Goal: Communication & Community: Answer question/provide support

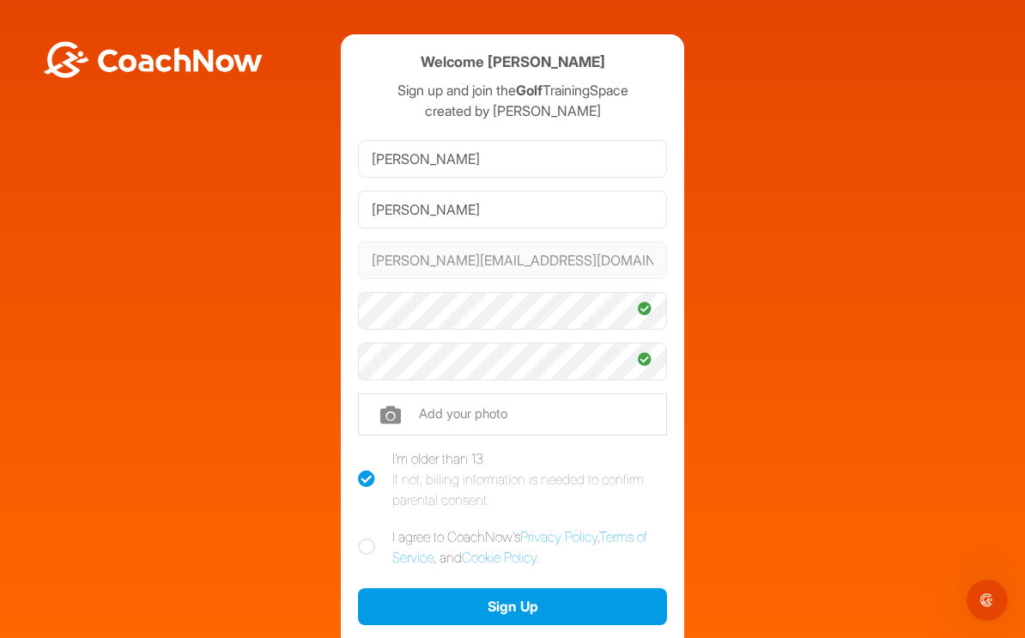
click at [375, 526] on label "I agree to CoachNow's Privacy Policy , Terms of Service , and Cookie Policy ." at bounding box center [512, 546] width 309 height 41
click at [369, 526] on input "I agree to CoachNow's Privacy Policy , Terms of Service , and Cookie Policy ." at bounding box center [363, 531] width 11 height 11
checkbox input "true"
click at [454, 393] on input "file" at bounding box center [512, 413] width 309 height 41
type input "C:\fakepath\IMG_2306.jpeg"
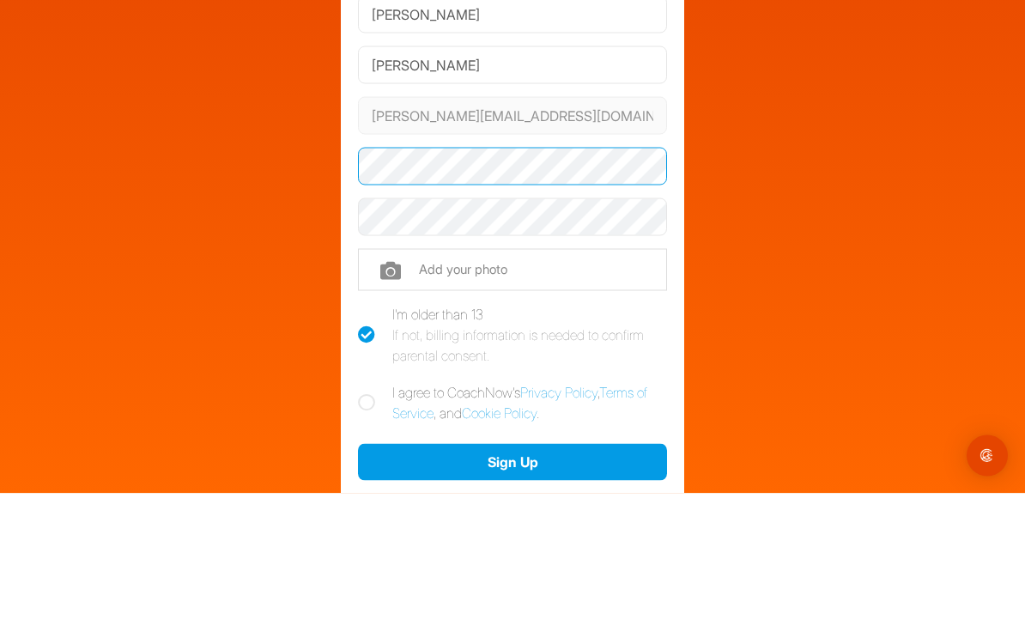
scroll to position [27, 0]
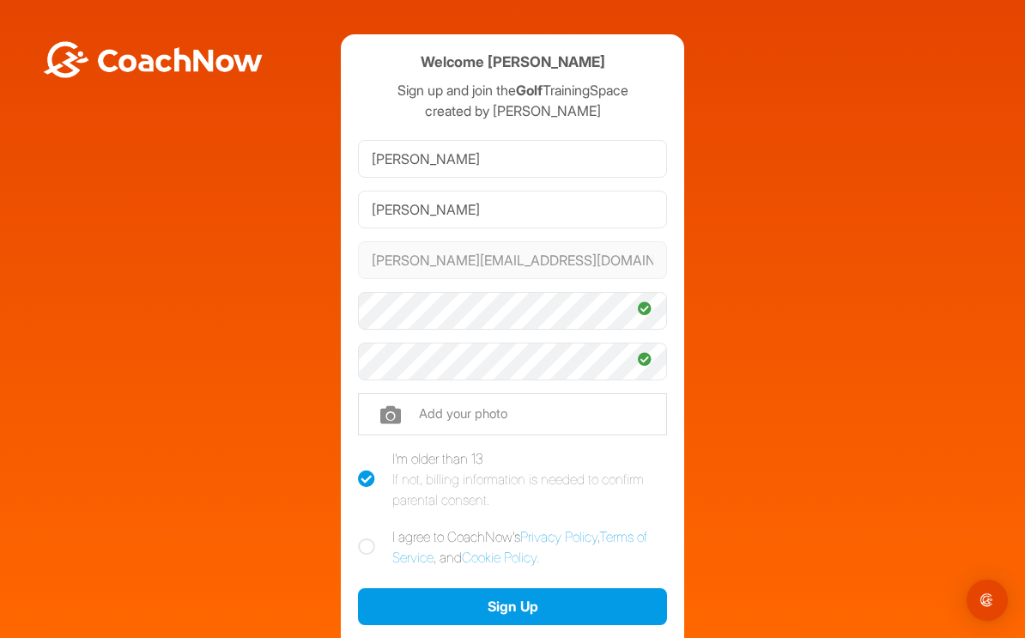
click at [362, 538] on icon at bounding box center [366, 546] width 17 height 17
click at [362, 526] on input "I agree to CoachNow's Privacy Policy , Terms of Service , and Cookie Policy ." at bounding box center [363, 531] width 11 height 11
checkbox input "true"
click at [531, 588] on button "Sign Up" at bounding box center [512, 606] width 309 height 37
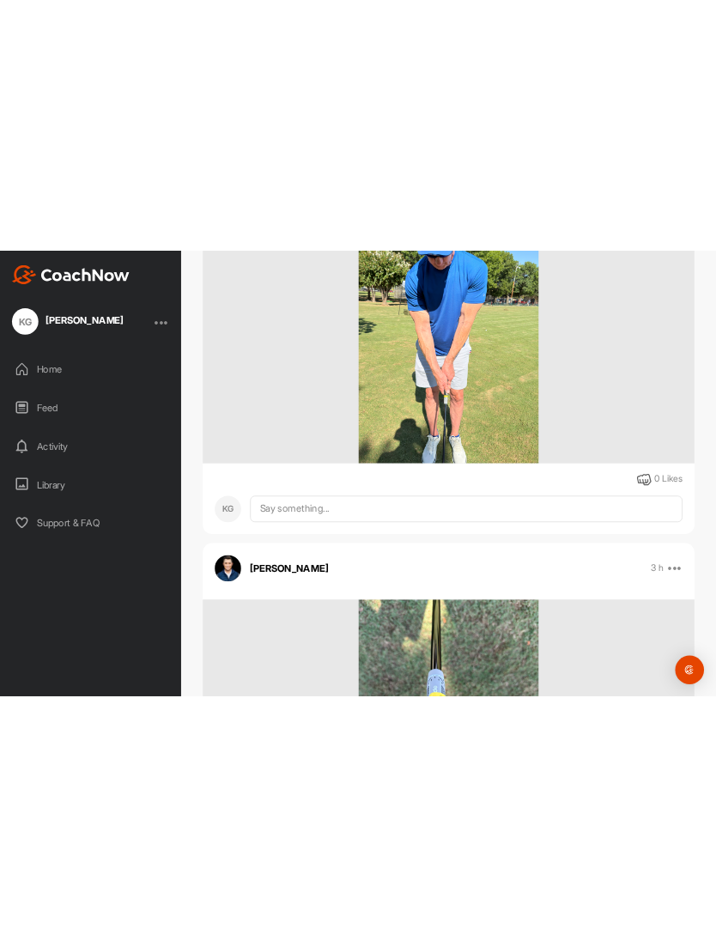
scroll to position [839, 0]
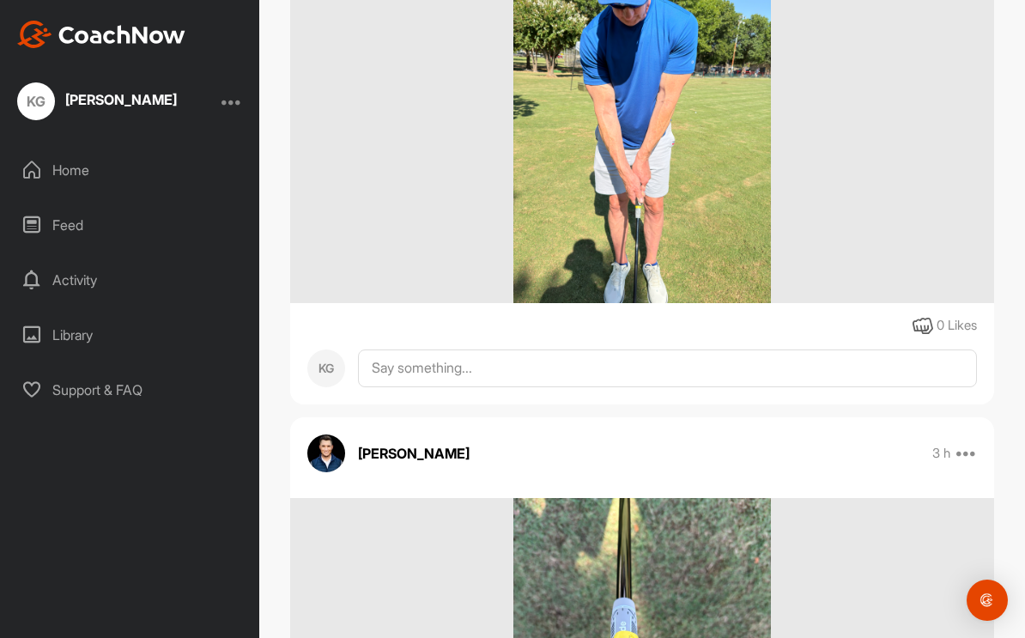
click at [696, 189] on img at bounding box center [641, 131] width 257 height 343
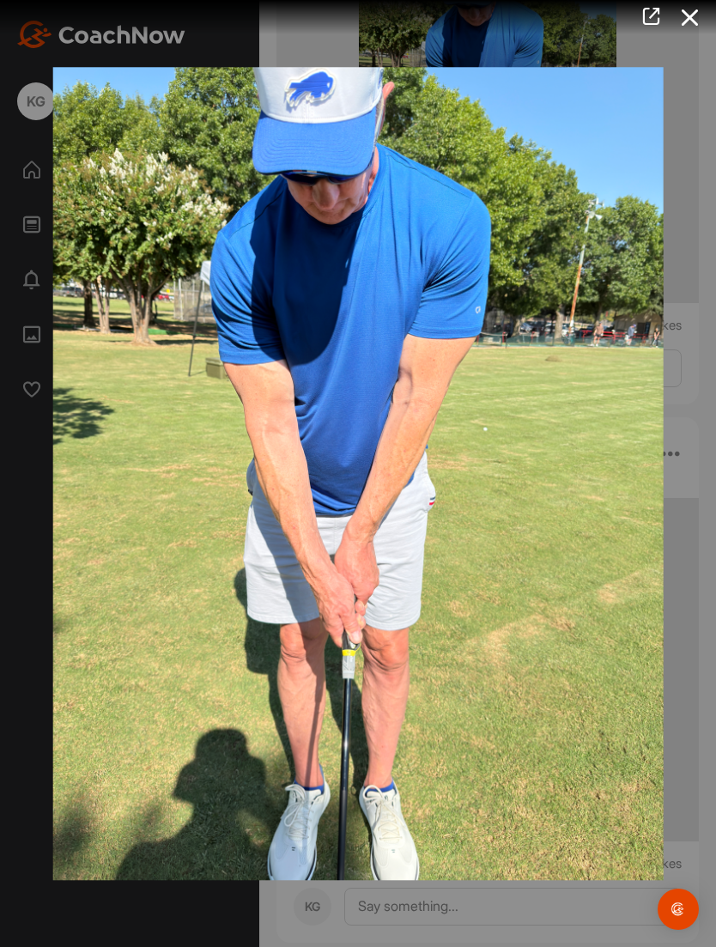
click at [573, 559] on img at bounding box center [358, 473] width 645 height 847
click at [566, 549] on img at bounding box center [358, 473] width 645 height 847
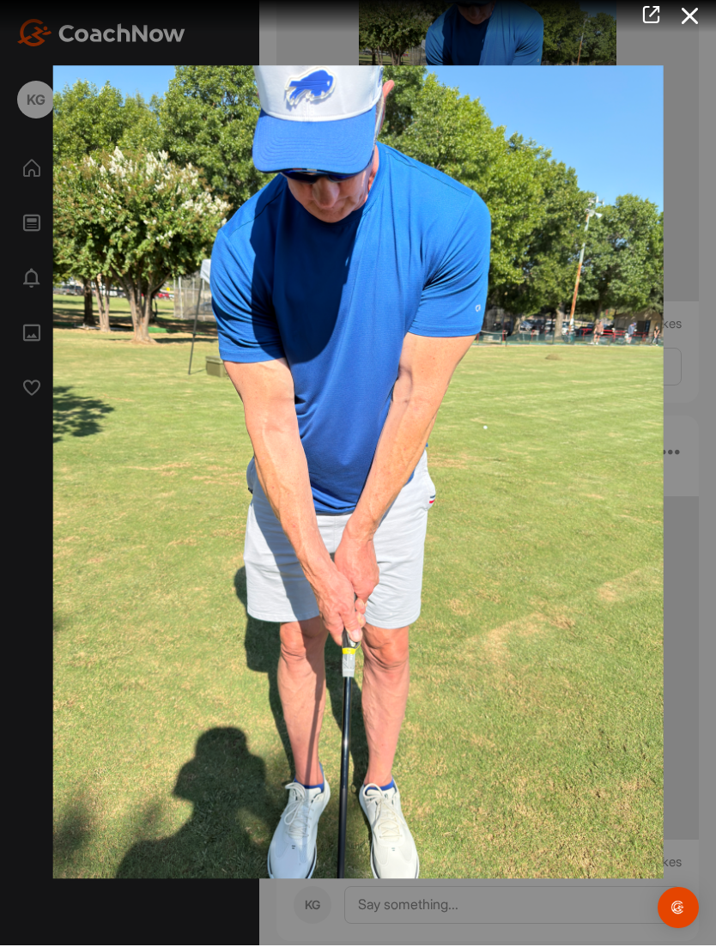
scroll to position [0, 0]
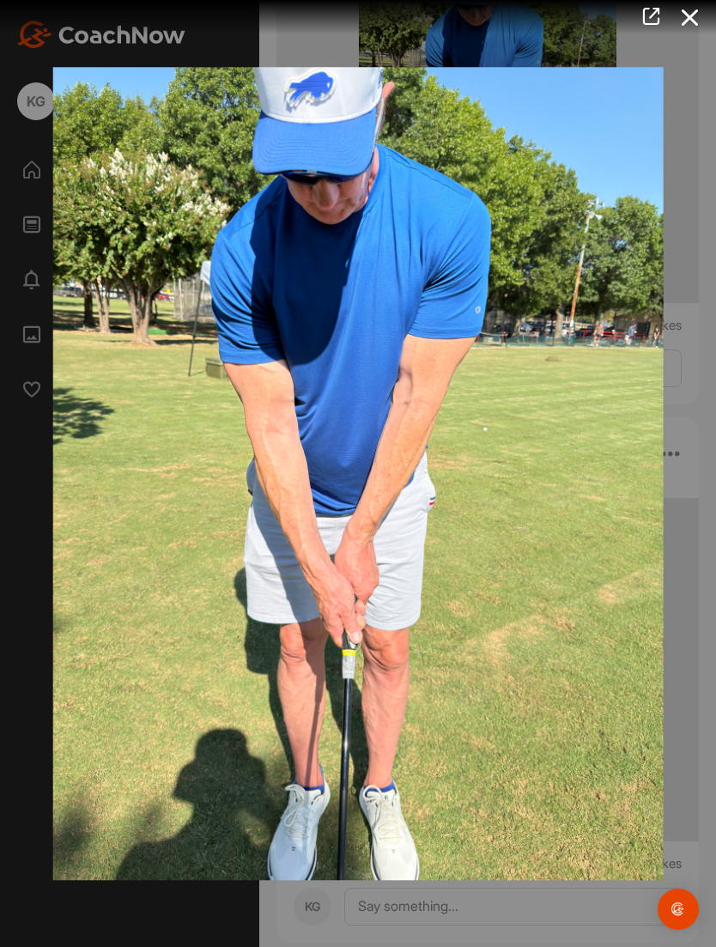
click at [692, 13] on icon at bounding box center [689, 18] width 39 height 32
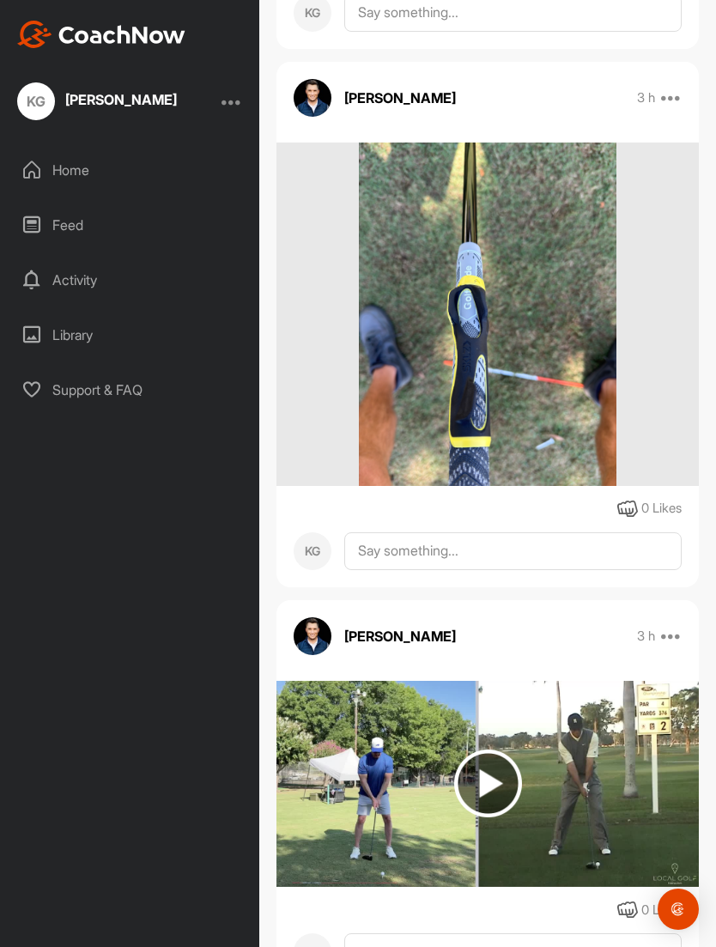
scroll to position [1279, 0]
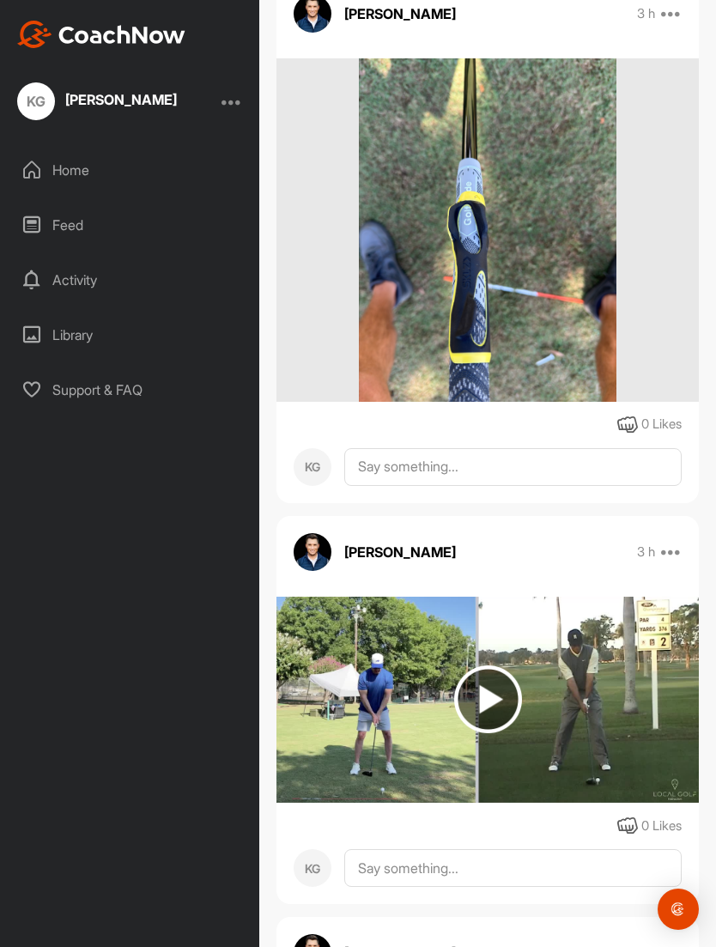
click at [536, 241] on img at bounding box center [487, 229] width 257 height 343
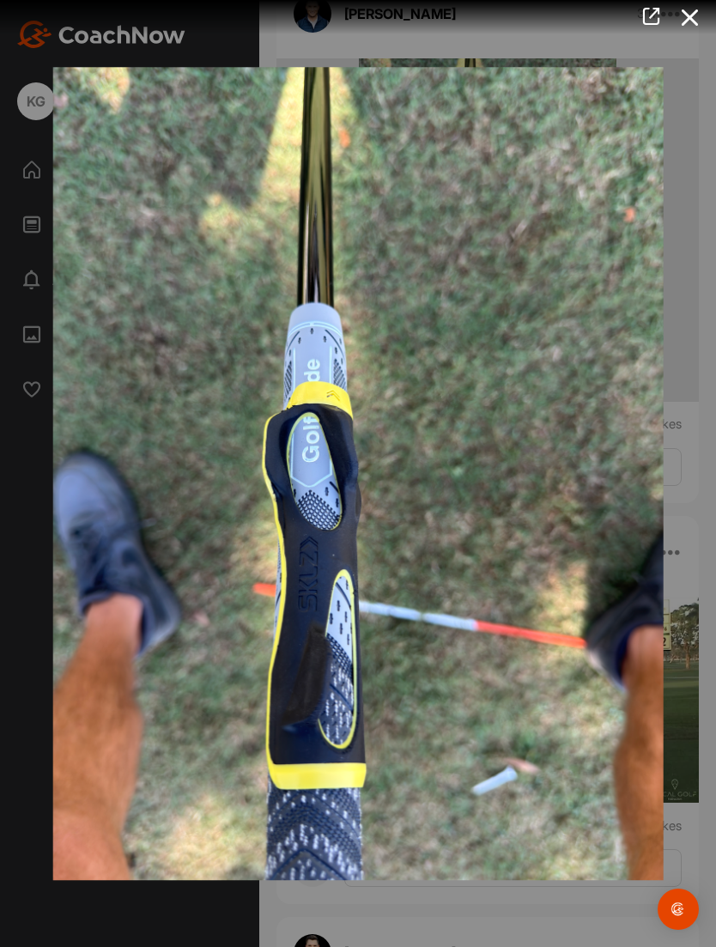
click at [693, 9] on icon at bounding box center [689, 18] width 39 height 32
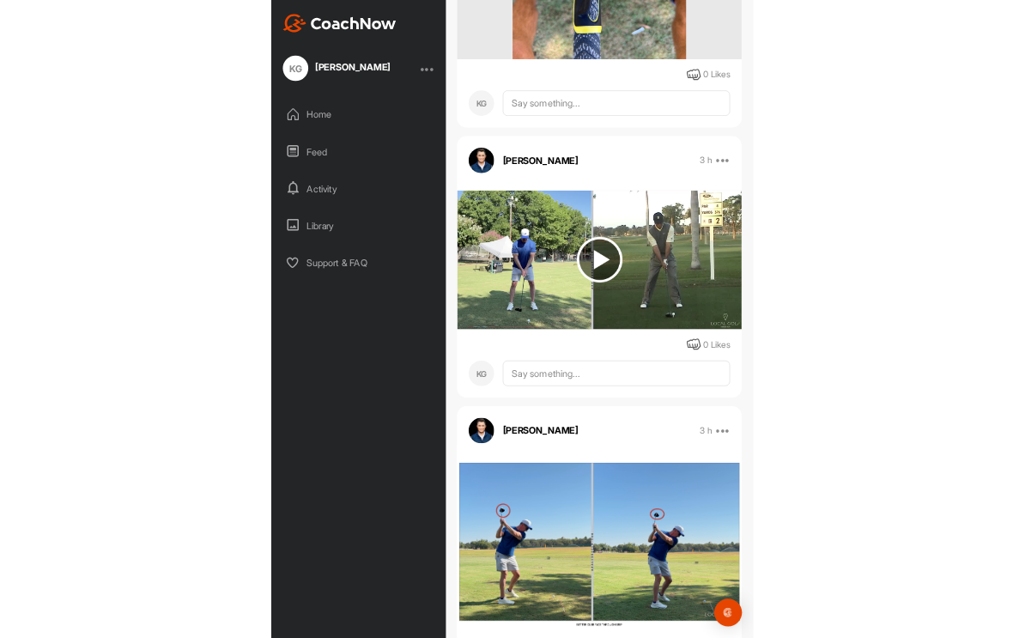
scroll to position [1597, 0]
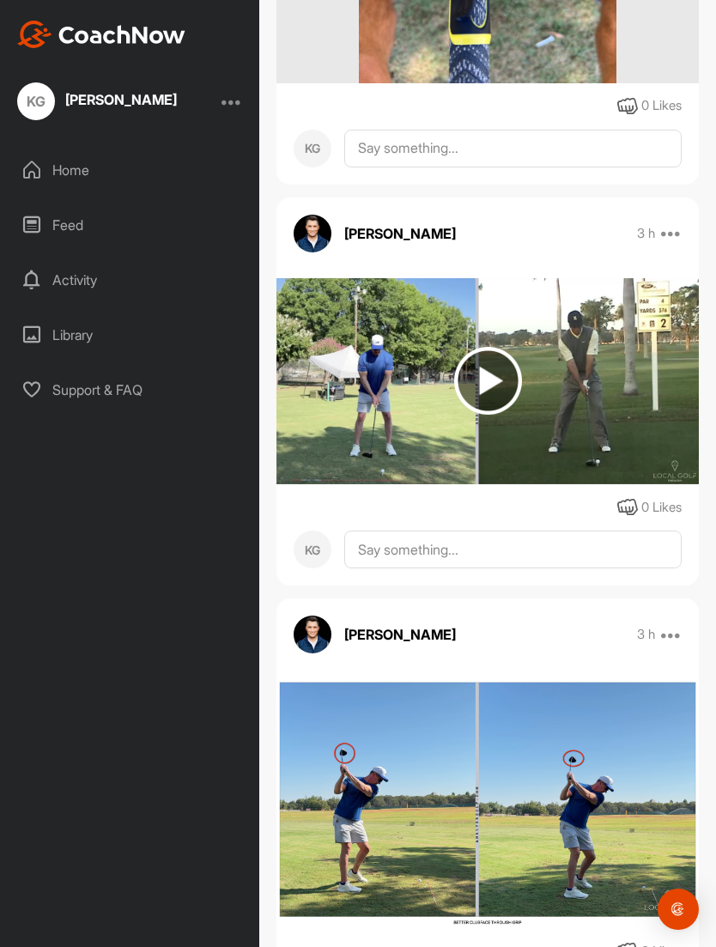
click at [482, 382] on img at bounding box center [488, 381] width 68 height 68
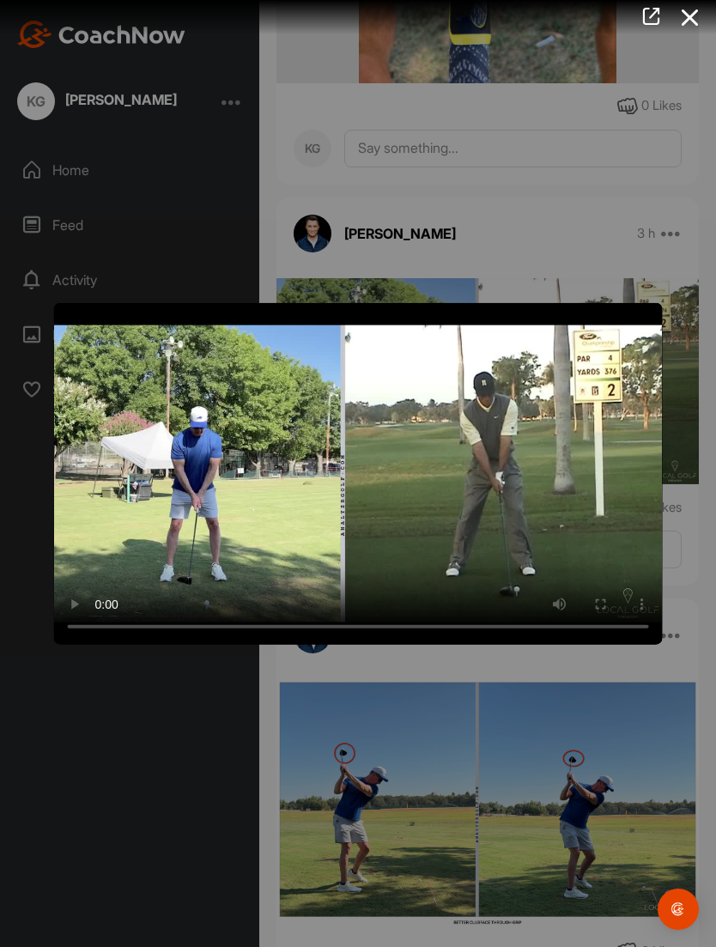
click at [363, 470] on video "Video Player" at bounding box center [358, 473] width 609 height 342
click at [369, 472] on video "Video Player" at bounding box center [358, 473] width 609 height 342
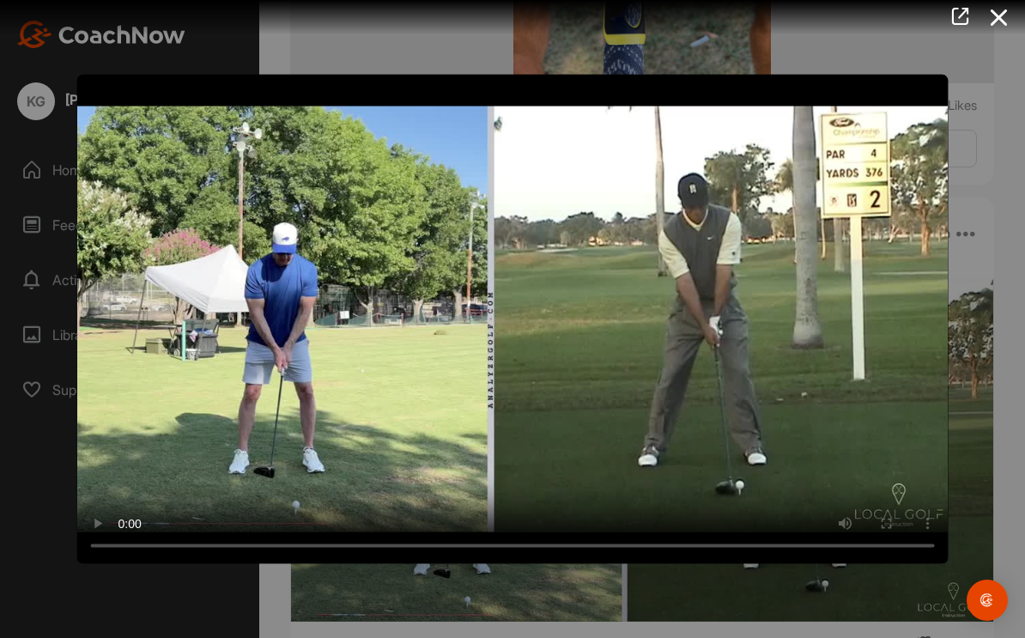
click at [500, 336] on video "Video Player" at bounding box center [512, 319] width 871 height 490
click at [90, 84] on video "Video Player" at bounding box center [512, 319] width 871 height 490
click at [86, 91] on video "Video Player" at bounding box center [512, 319] width 871 height 490
click at [997, 22] on icon at bounding box center [998, 18] width 39 height 32
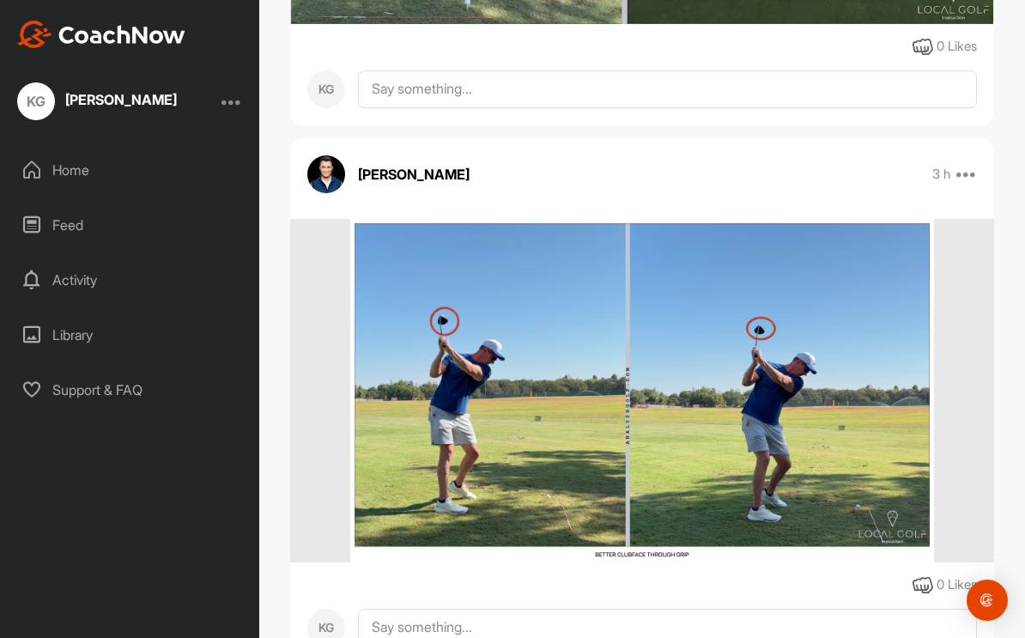
scroll to position [2288, 0]
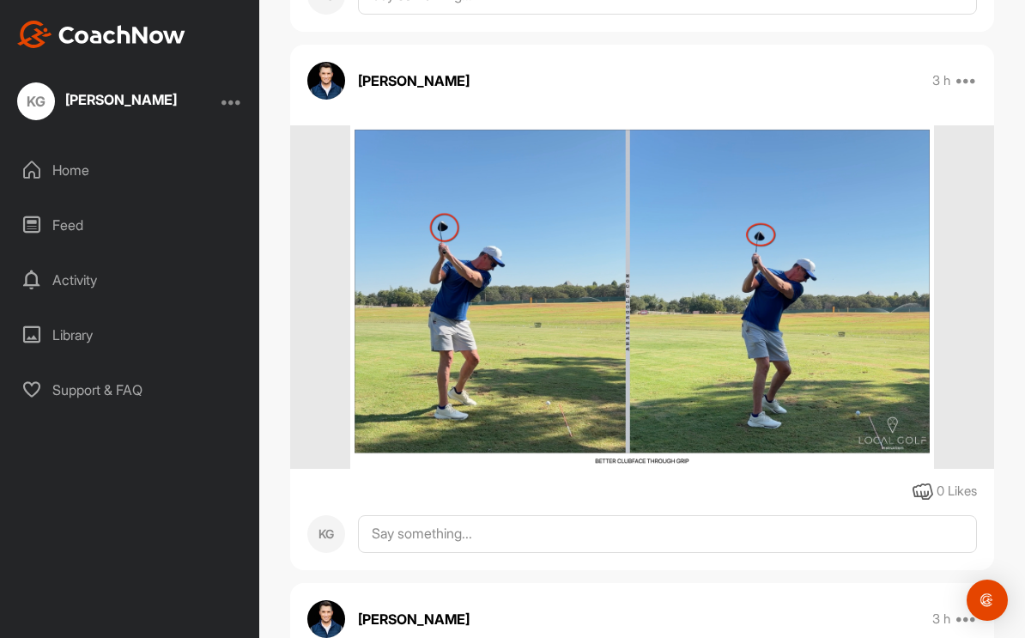
click at [764, 365] on img at bounding box center [641, 296] width 583 height 343
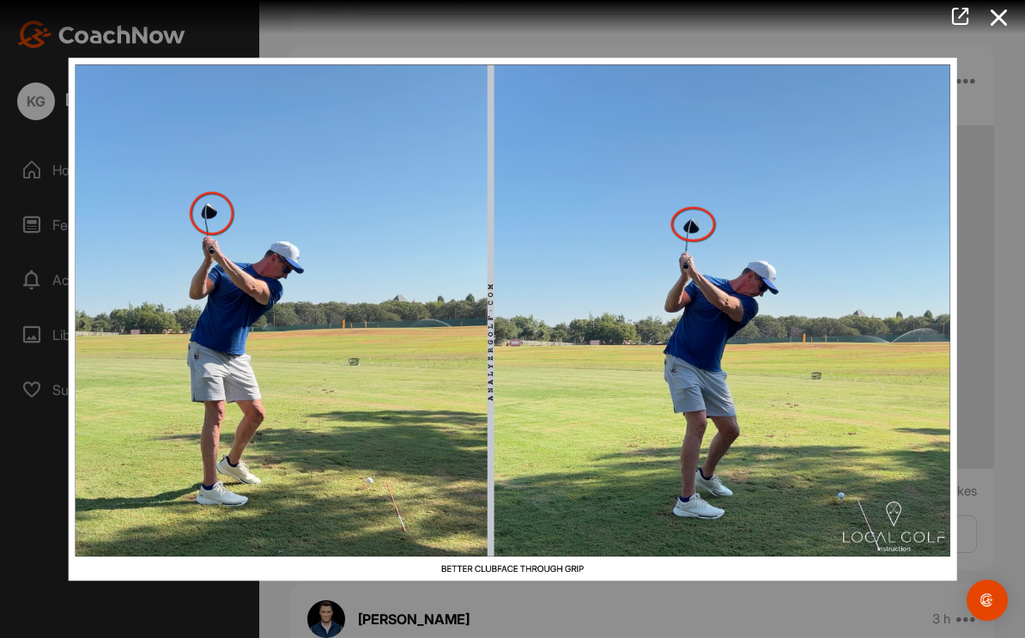
click at [997, 20] on icon at bounding box center [998, 18] width 39 height 32
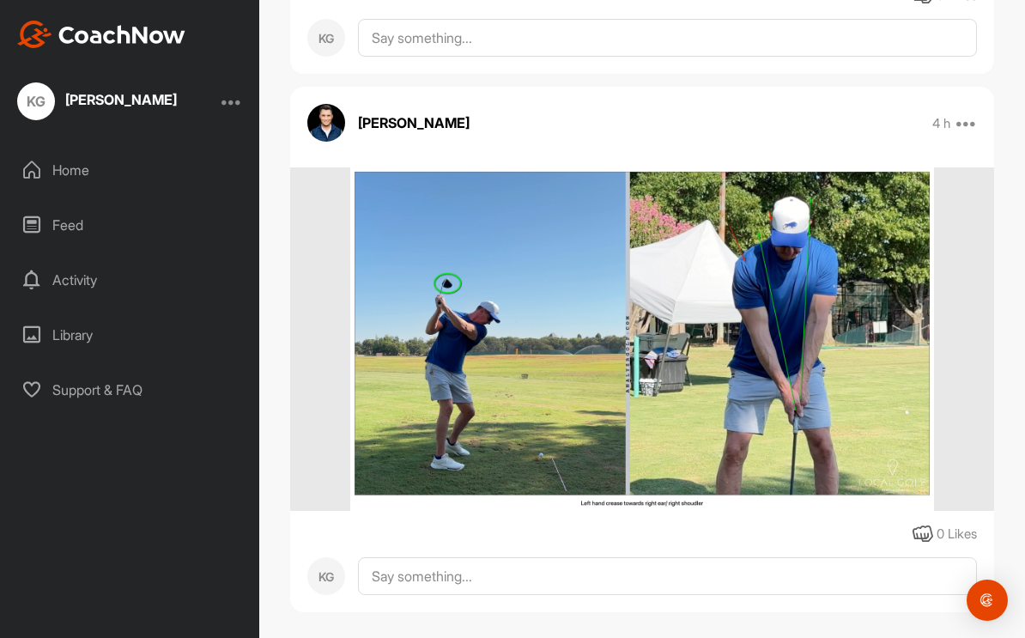
scroll to position [27, 0]
click at [924, 524] on icon at bounding box center [922, 534] width 21 height 21
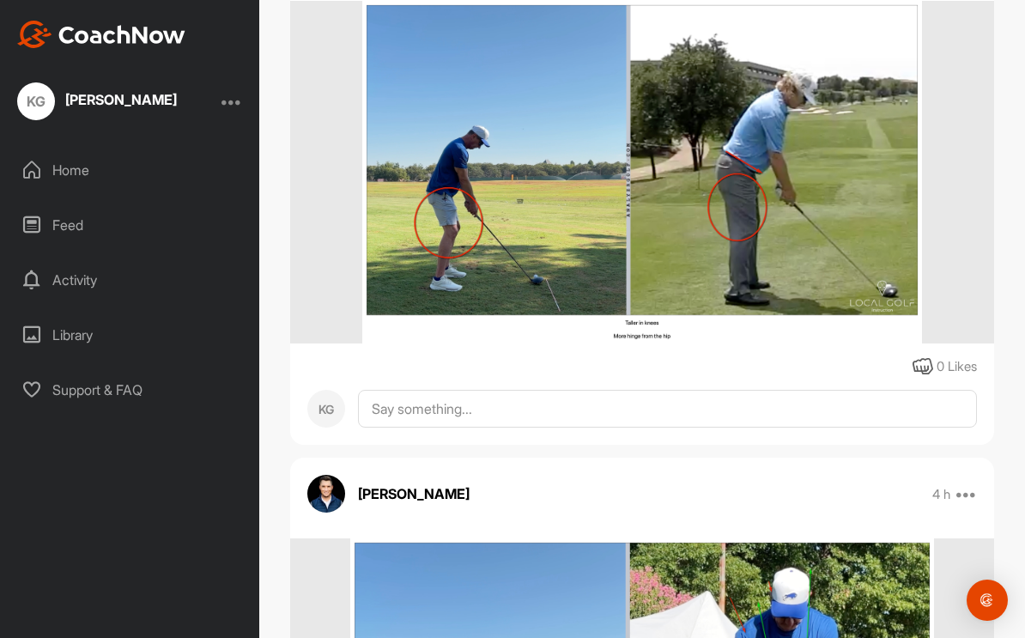
scroll to position [4563, 0]
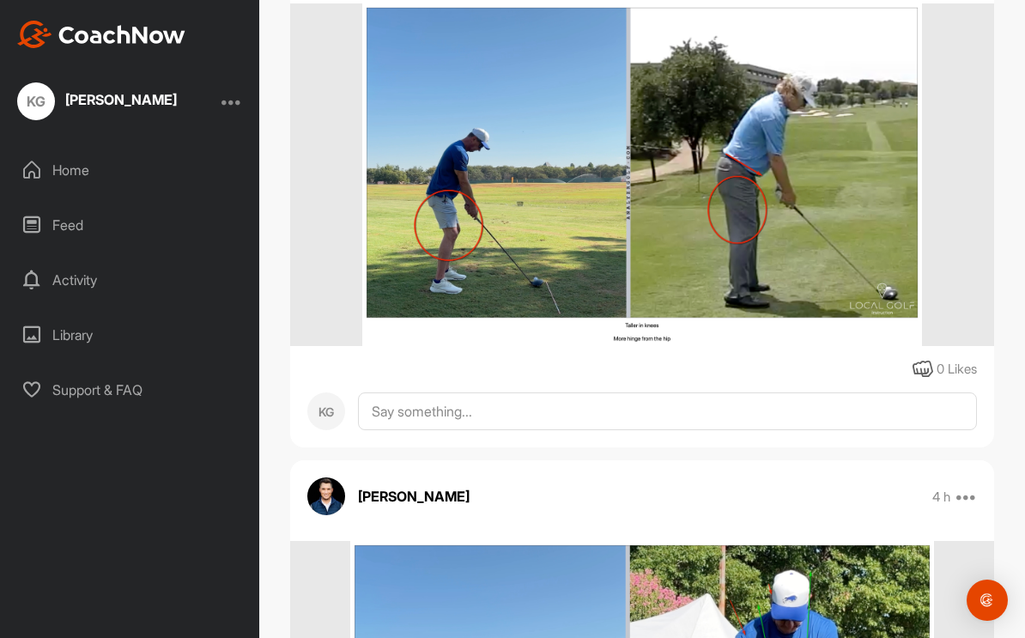
click at [925, 359] on icon at bounding box center [922, 369] width 21 height 21
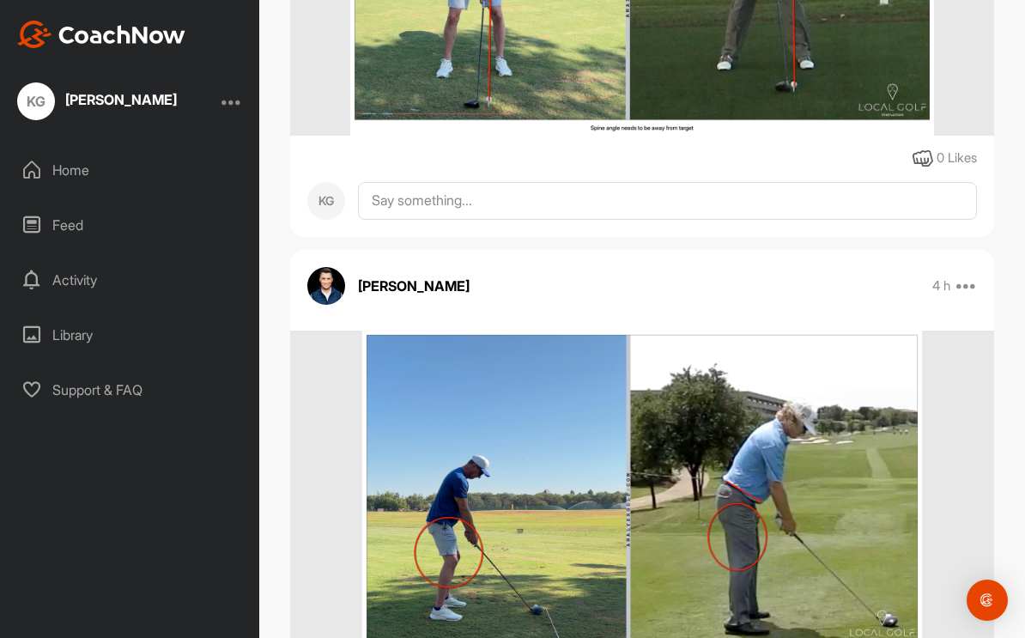
scroll to position [4228, 0]
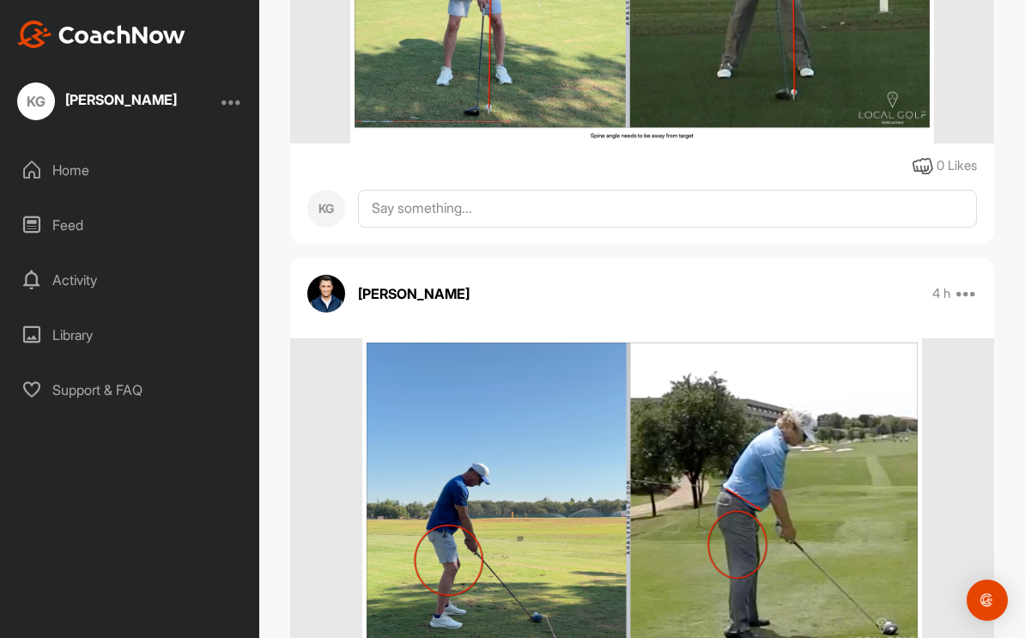
click at [920, 156] on icon at bounding box center [922, 166] width 21 height 21
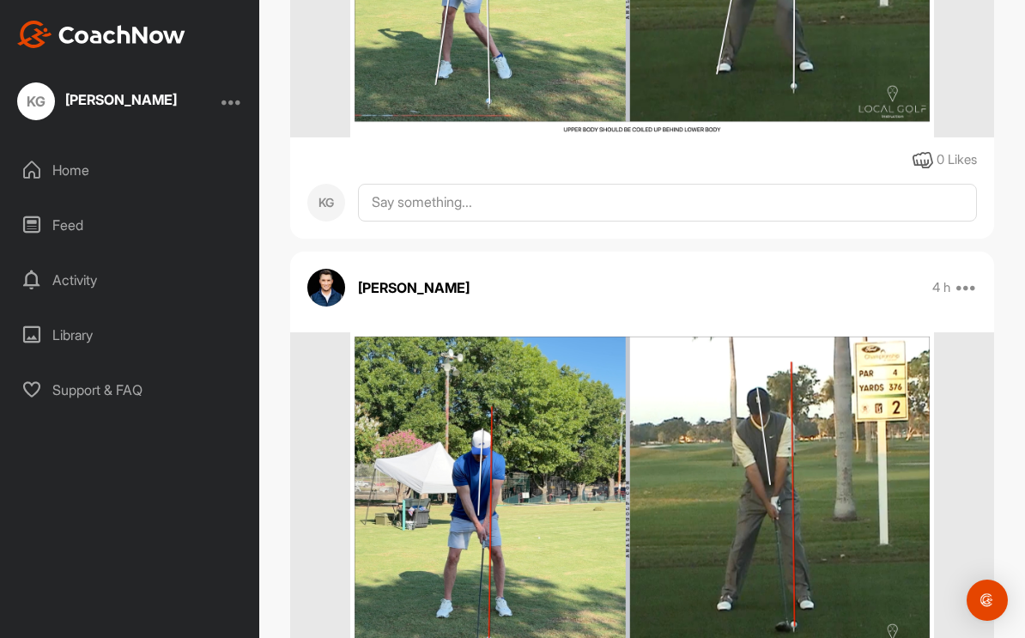
scroll to position [3691, 0]
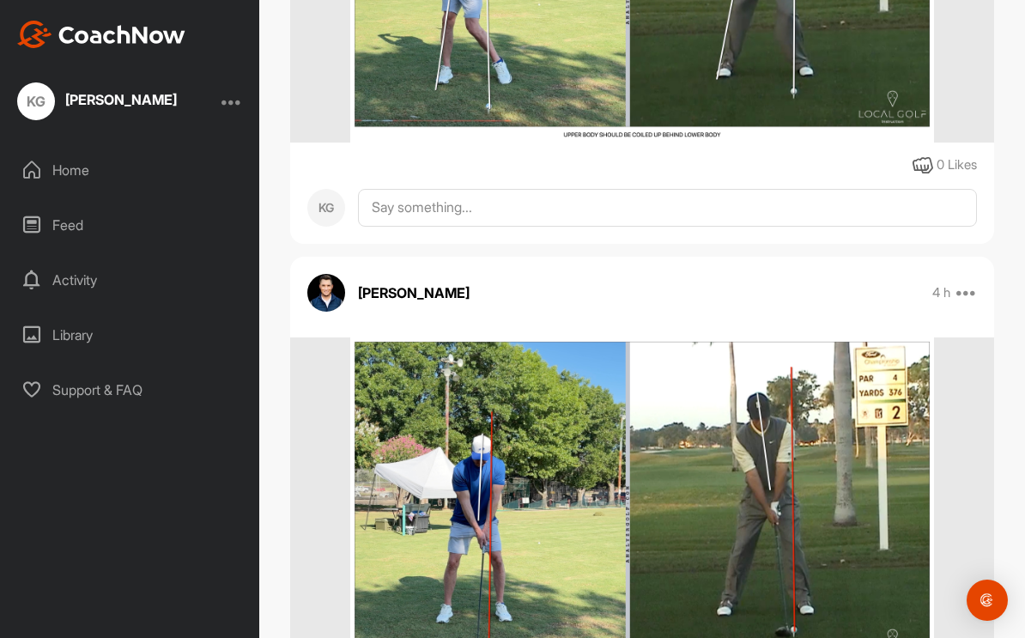
click at [922, 155] on icon at bounding box center [922, 165] width 21 height 21
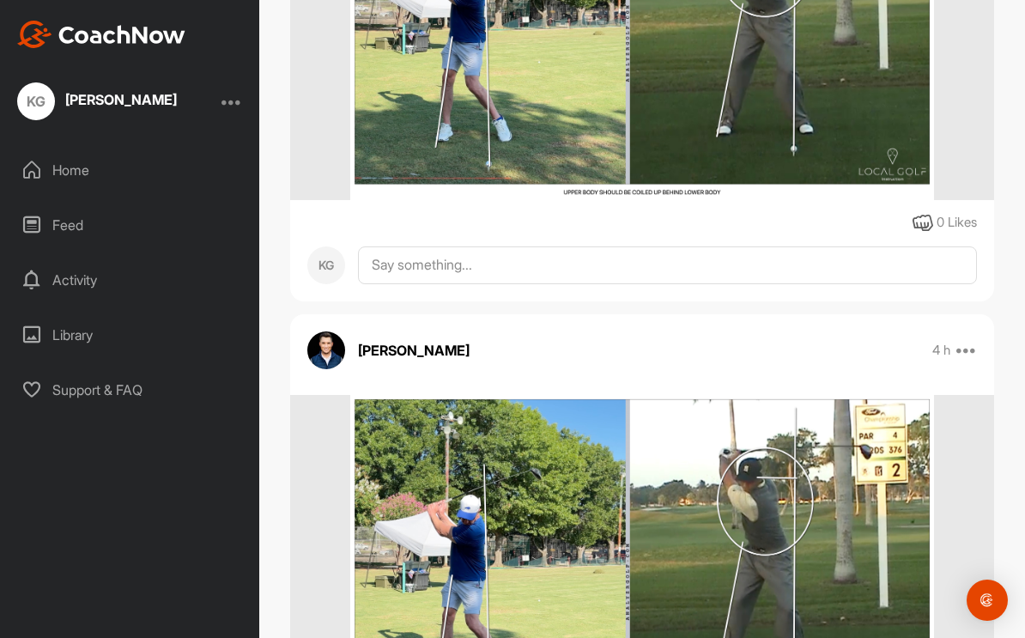
scroll to position [3091, 0]
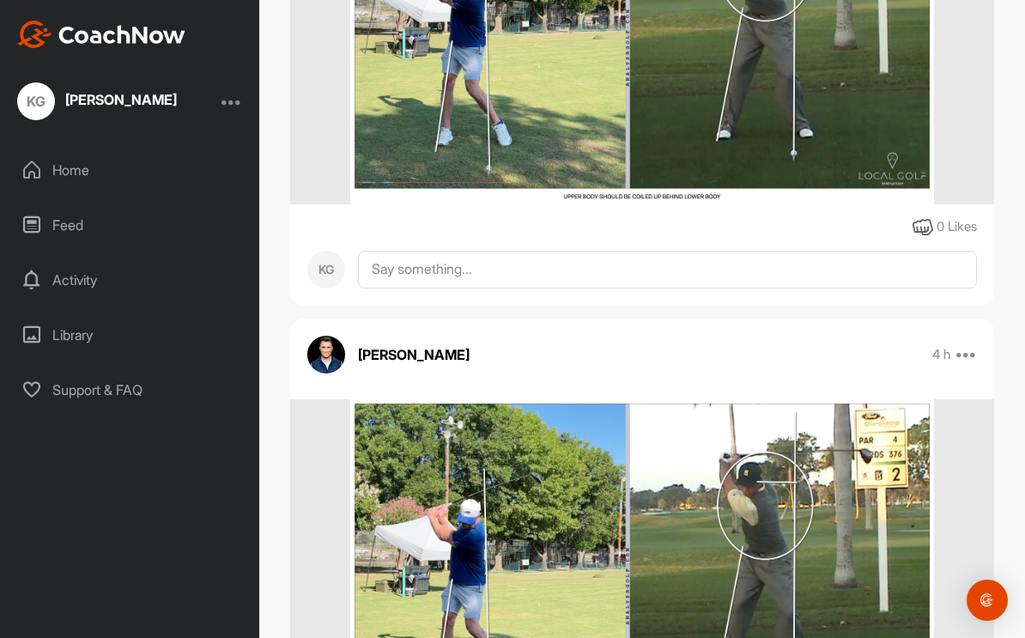
click at [912, 217] on icon at bounding box center [922, 227] width 21 height 21
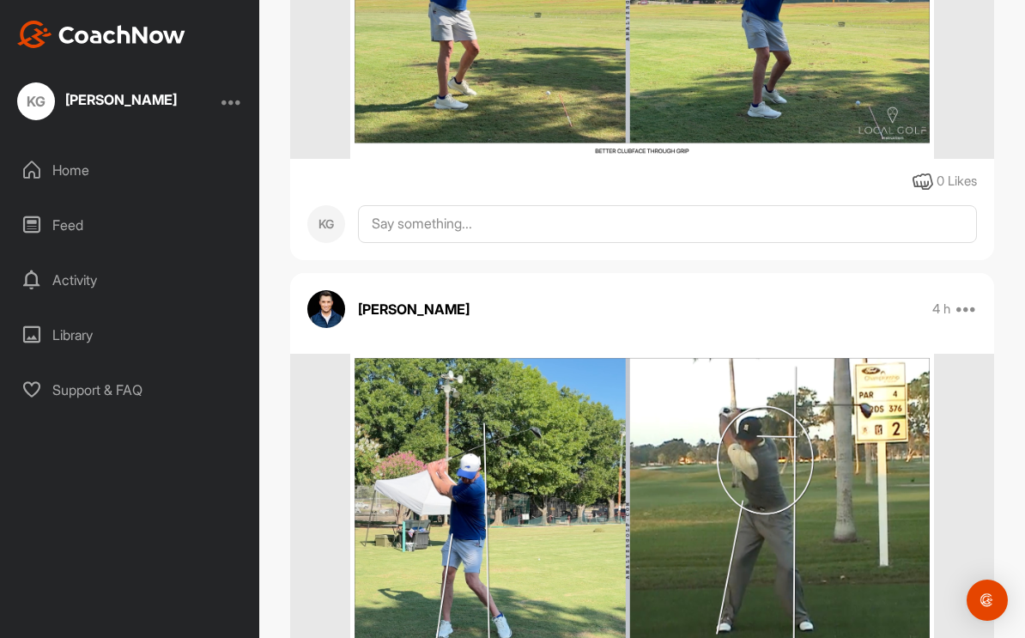
scroll to position [2591, 0]
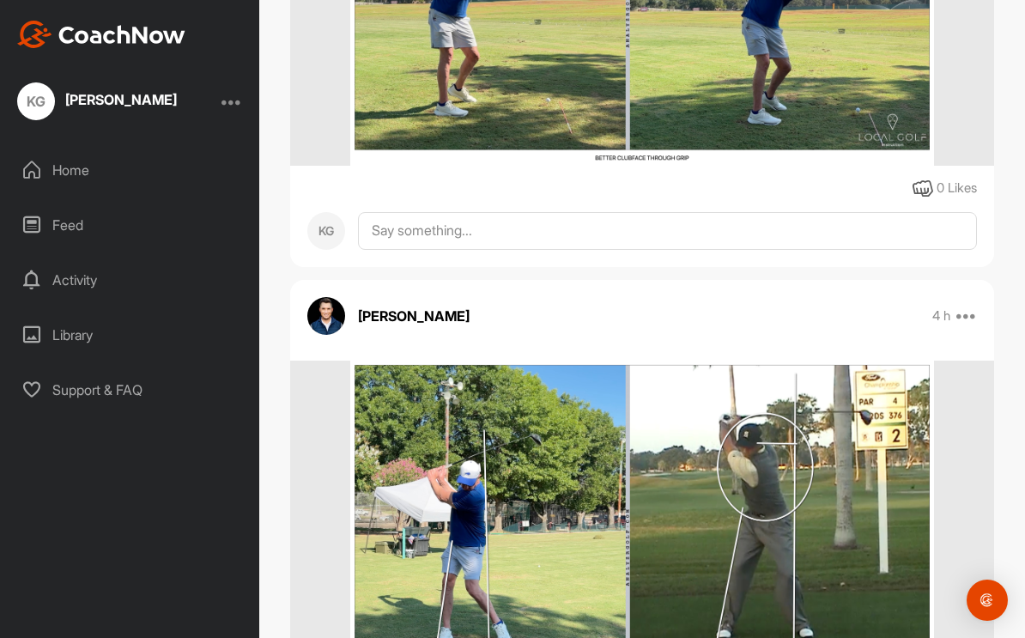
click at [918, 179] on icon at bounding box center [922, 189] width 21 height 21
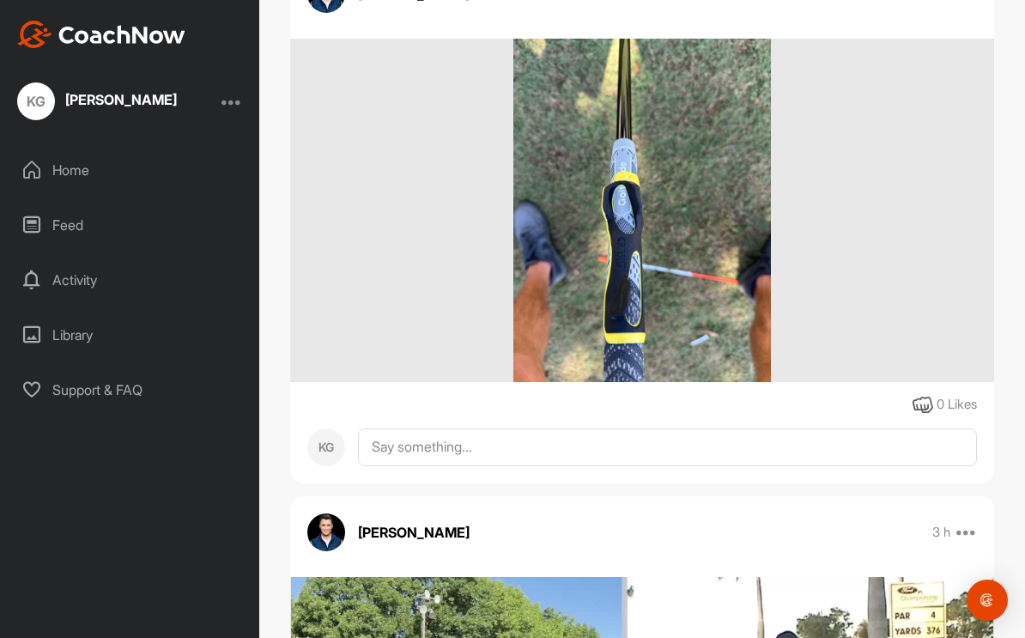
scroll to position [1294, 0]
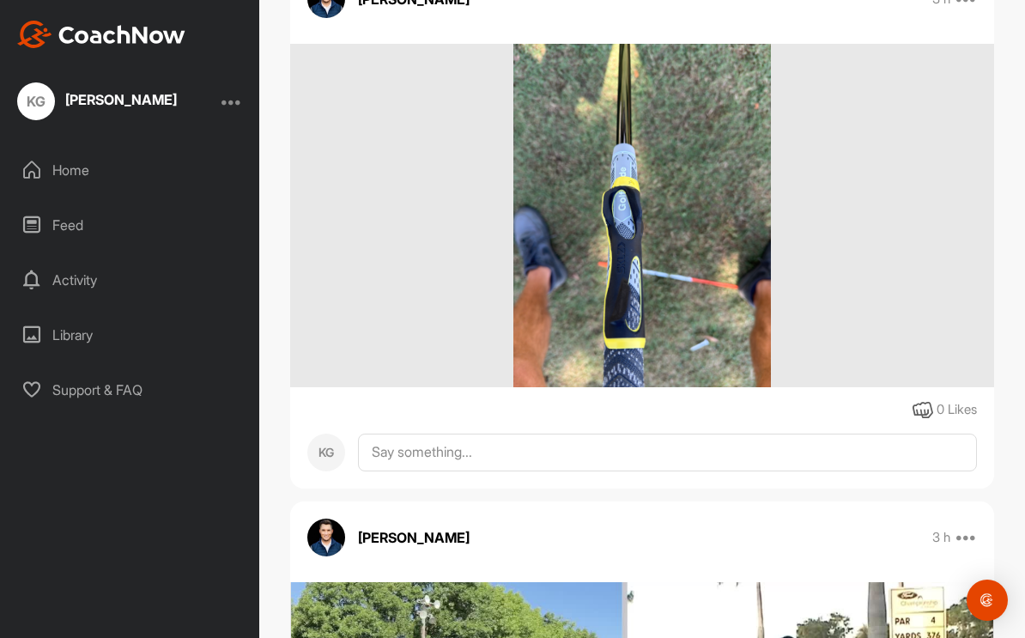
click at [924, 400] on icon at bounding box center [922, 410] width 21 height 21
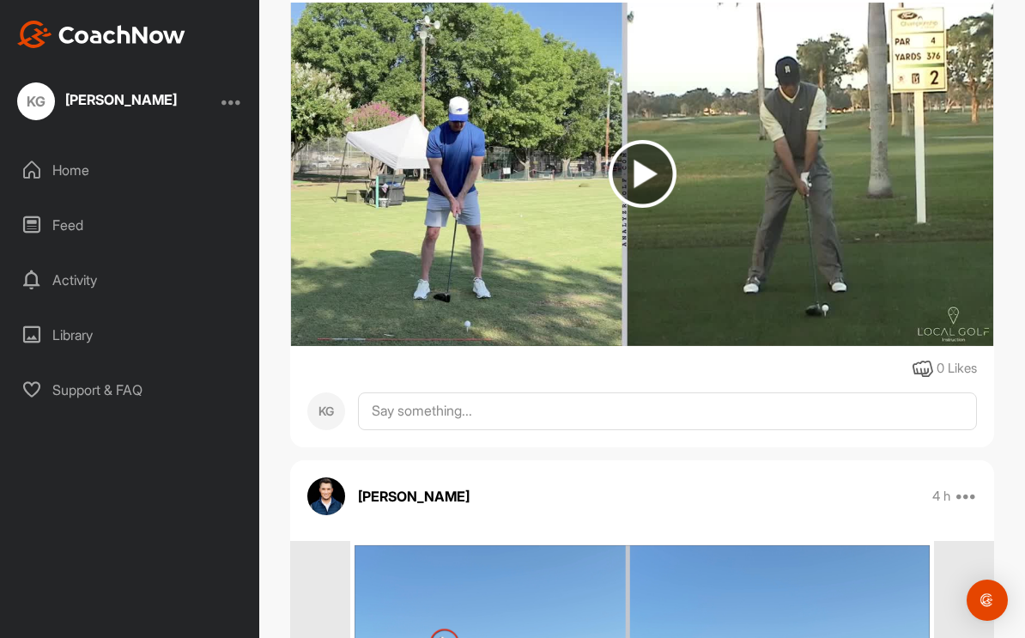
scroll to position [1874, 0]
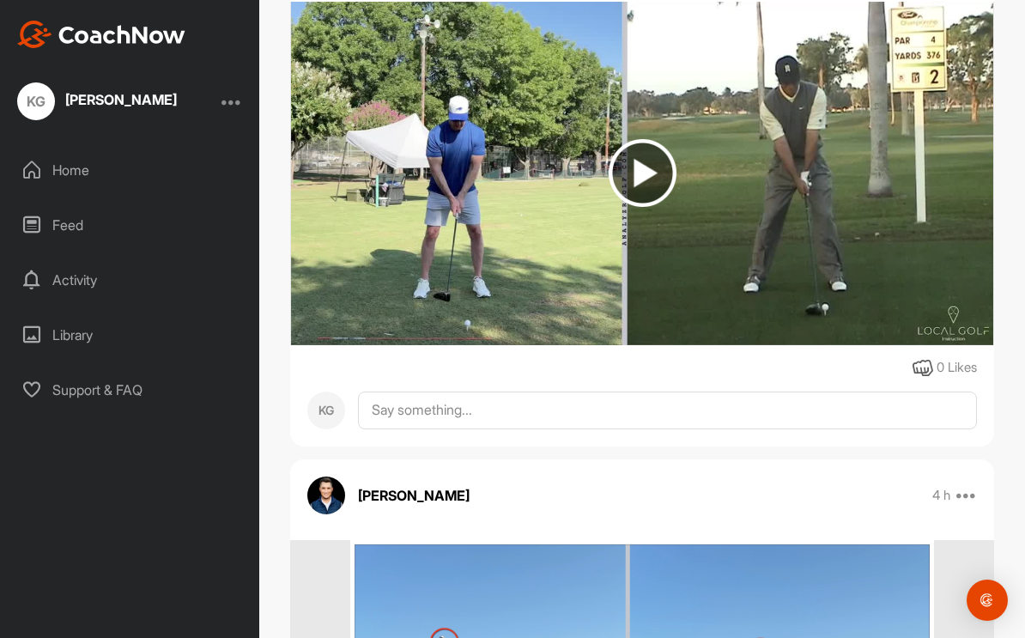
click at [921, 358] on icon at bounding box center [922, 368] width 21 height 21
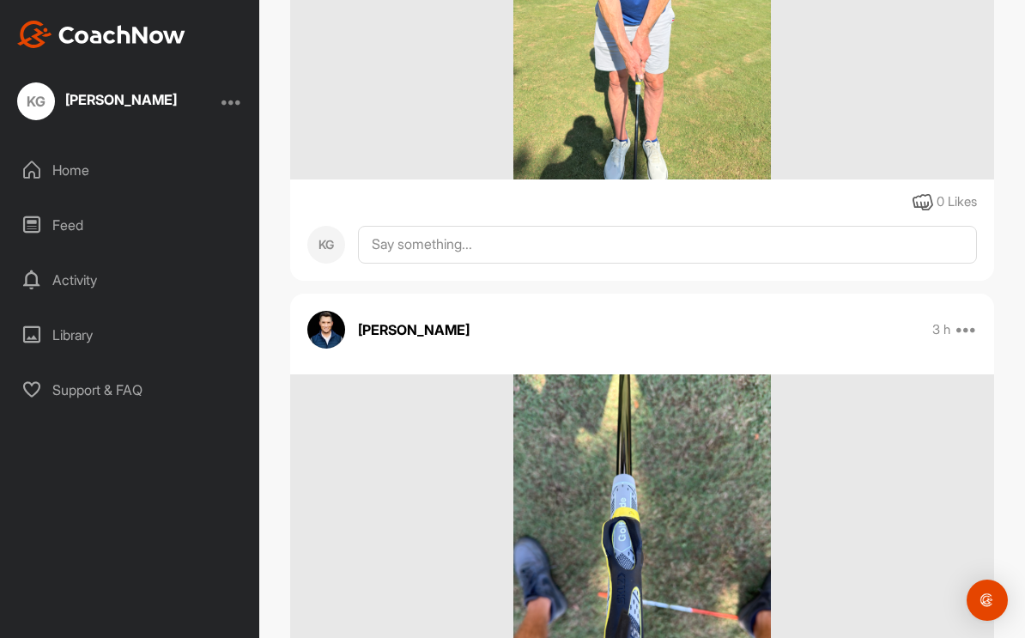
scroll to position [962, 0]
click at [922, 193] on icon at bounding box center [922, 203] width 21 height 21
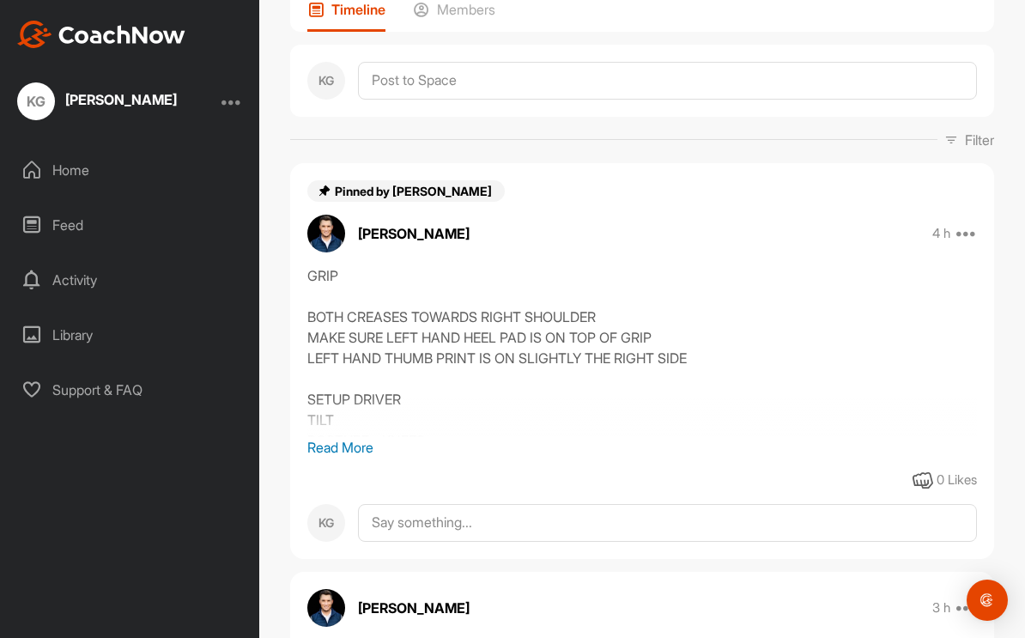
scroll to position [146, 0]
click at [356, 438] on p "Read More" at bounding box center [641, 448] width 669 height 21
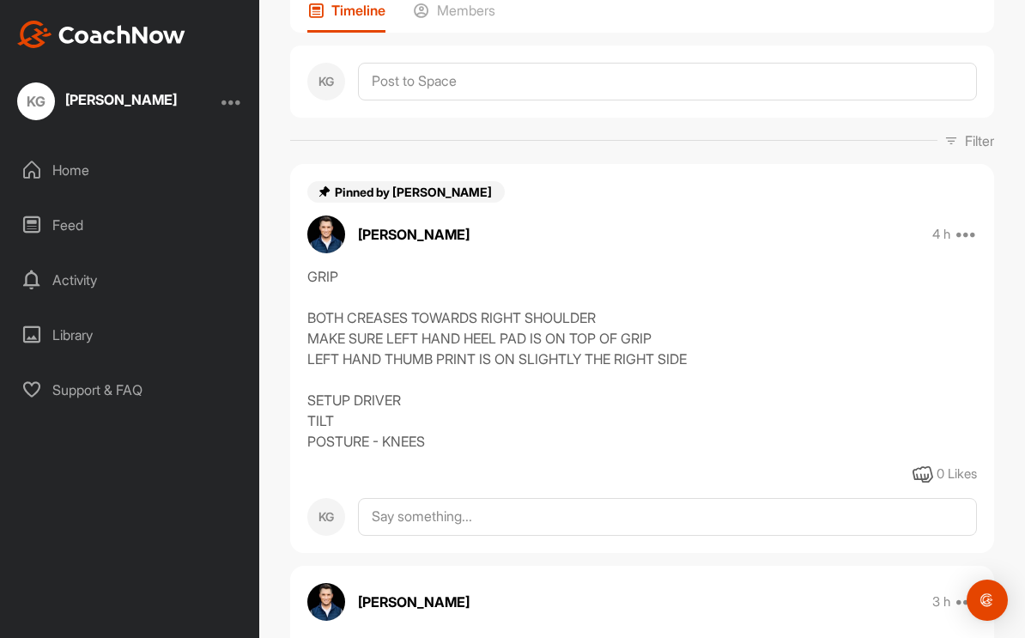
click at [925, 464] on icon at bounding box center [922, 474] width 21 height 21
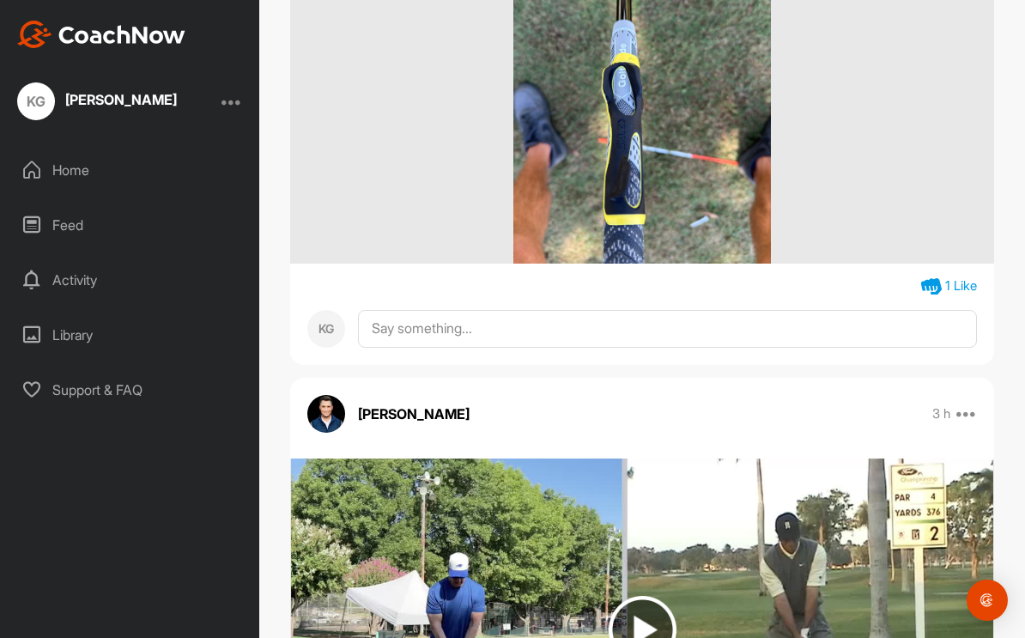
scroll to position [1408, 0]
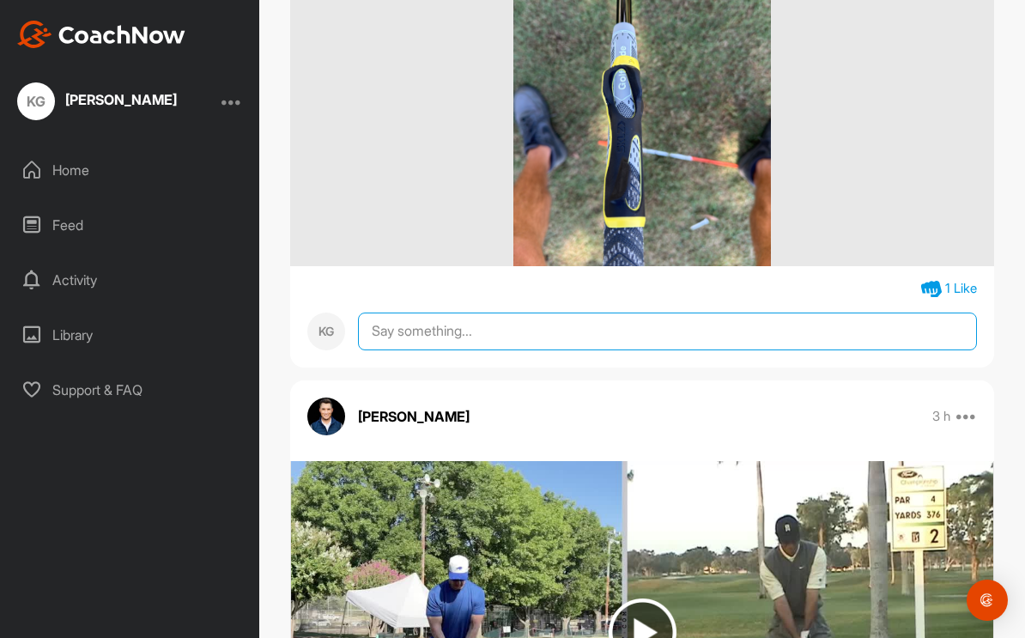
click at [490, 312] on textarea at bounding box center [667, 331] width 619 height 38
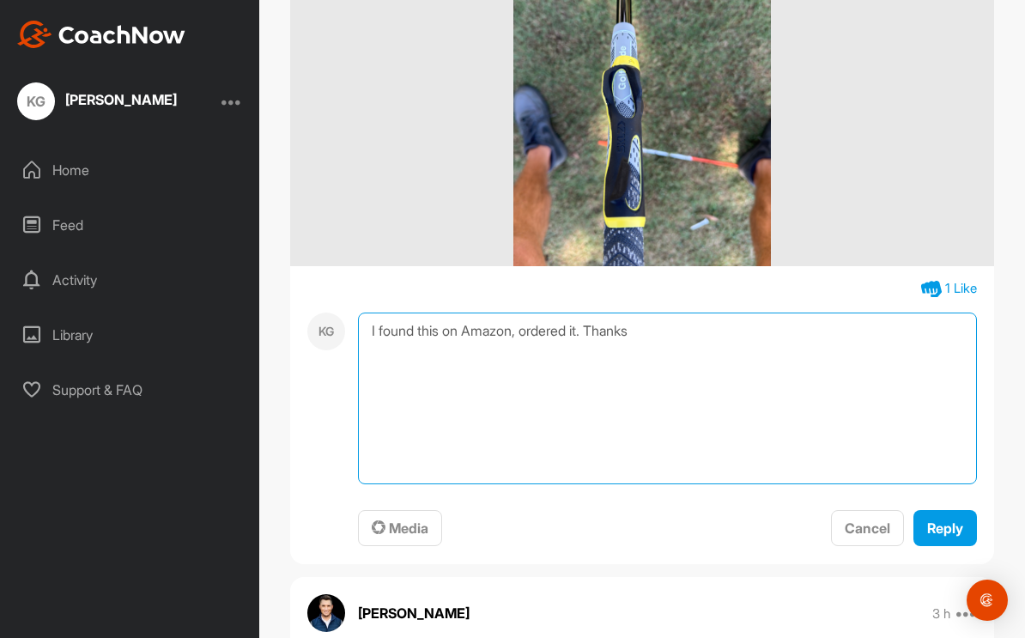
click at [440, 312] on textarea "I found this on Amazon, ordered it. Thanks" at bounding box center [667, 398] width 619 height 172
type textarea "This was an easy find on Amazon, ordered it. Thanks"
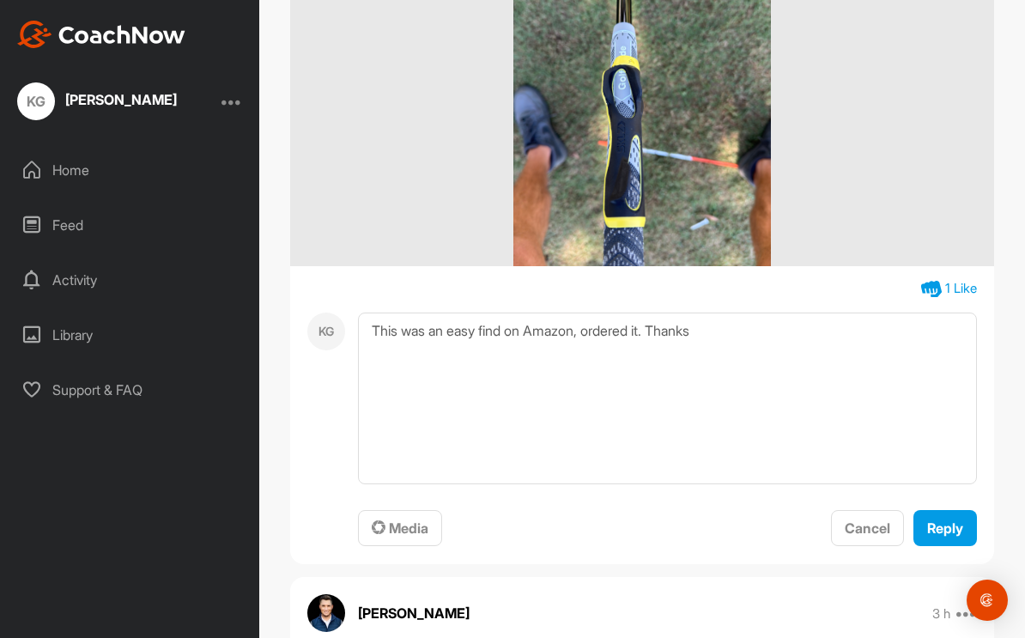
click at [958, 519] on span "Reply" at bounding box center [945, 527] width 36 height 17
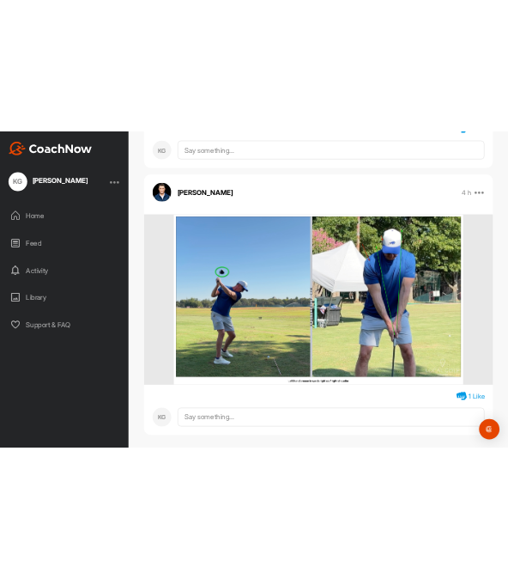
scroll to position [4096, 0]
